Goal: Task Accomplishment & Management: Use online tool/utility

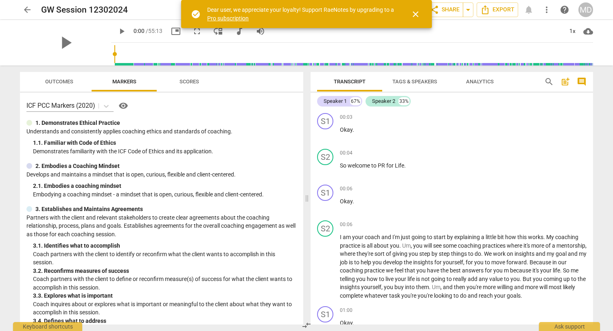
click at [415, 12] on span "close" at bounding box center [416, 14] width 10 height 10
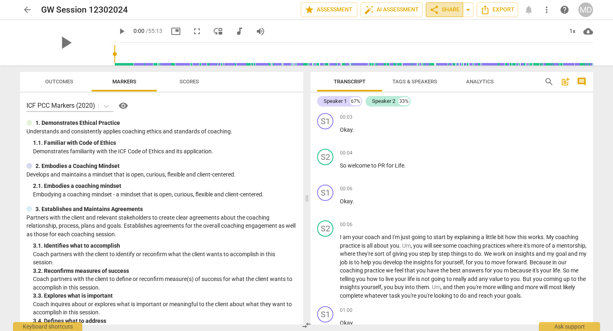
click at [438, 13] on span "share" at bounding box center [435, 10] width 10 height 10
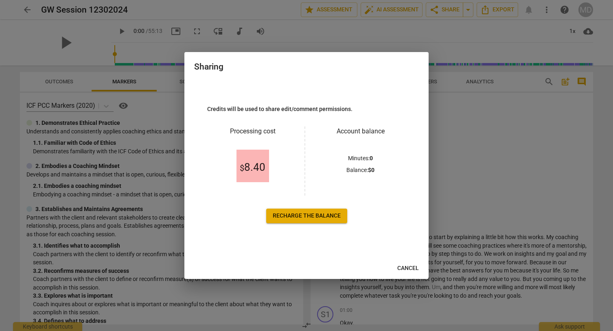
click at [408, 270] on span "Cancel" at bounding box center [408, 269] width 22 height 8
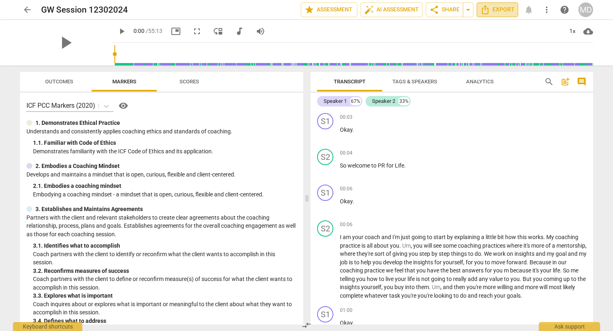
click at [502, 8] on span "Export" at bounding box center [497, 10] width 34 height 10
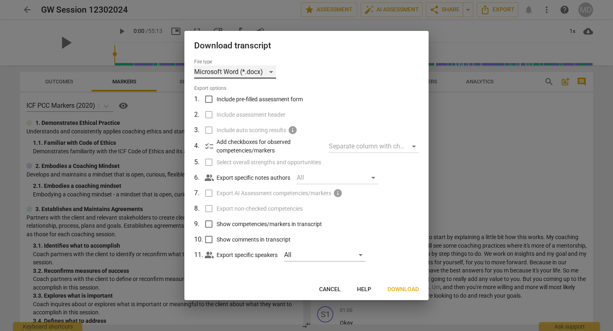
click at [270, 72] on div "Microsoft Word (*.docx)" at bounding box center [235, 72] width 82 height 13
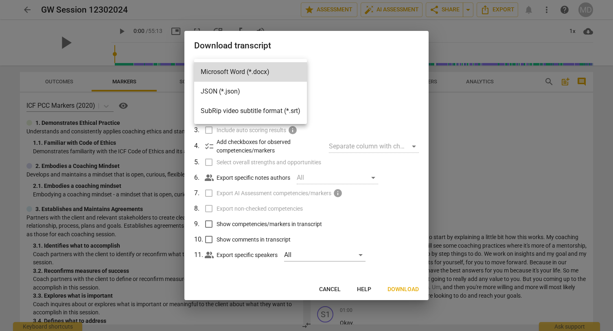
click at [359, 76] on div at bounding box center [306, 165] width 613 height 331
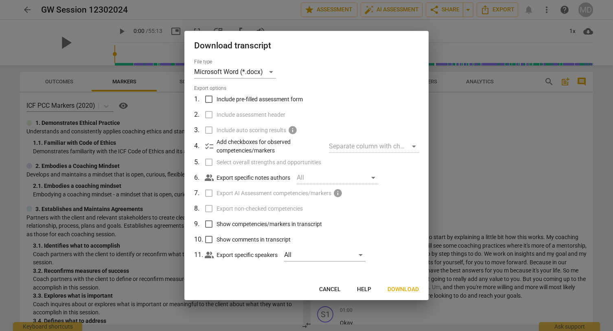
click at [437, 116] on div at bounding box center [306, 165] width 613 height 331
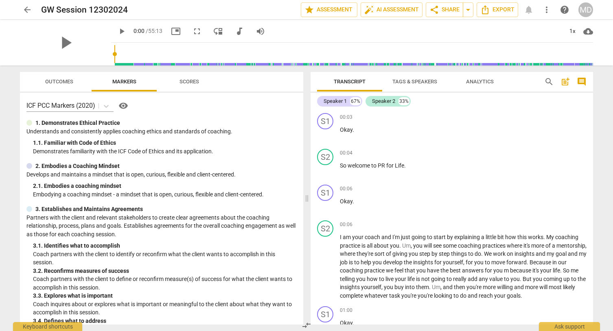
click at [24, 9] on span "arrow_back" at bounding box center [27, 10] width 10 height 10
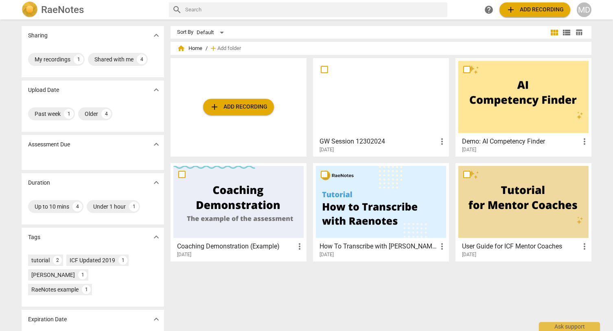
click at [420, 144] on h3 "GW Session 12302024" at bounding box center [379, 142] width 118 height 10
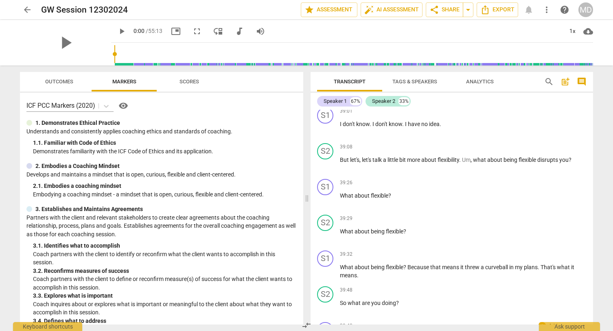
scroll to position [5721, 0]
